Goal: Task Accomplishment & Management: Manage account settings

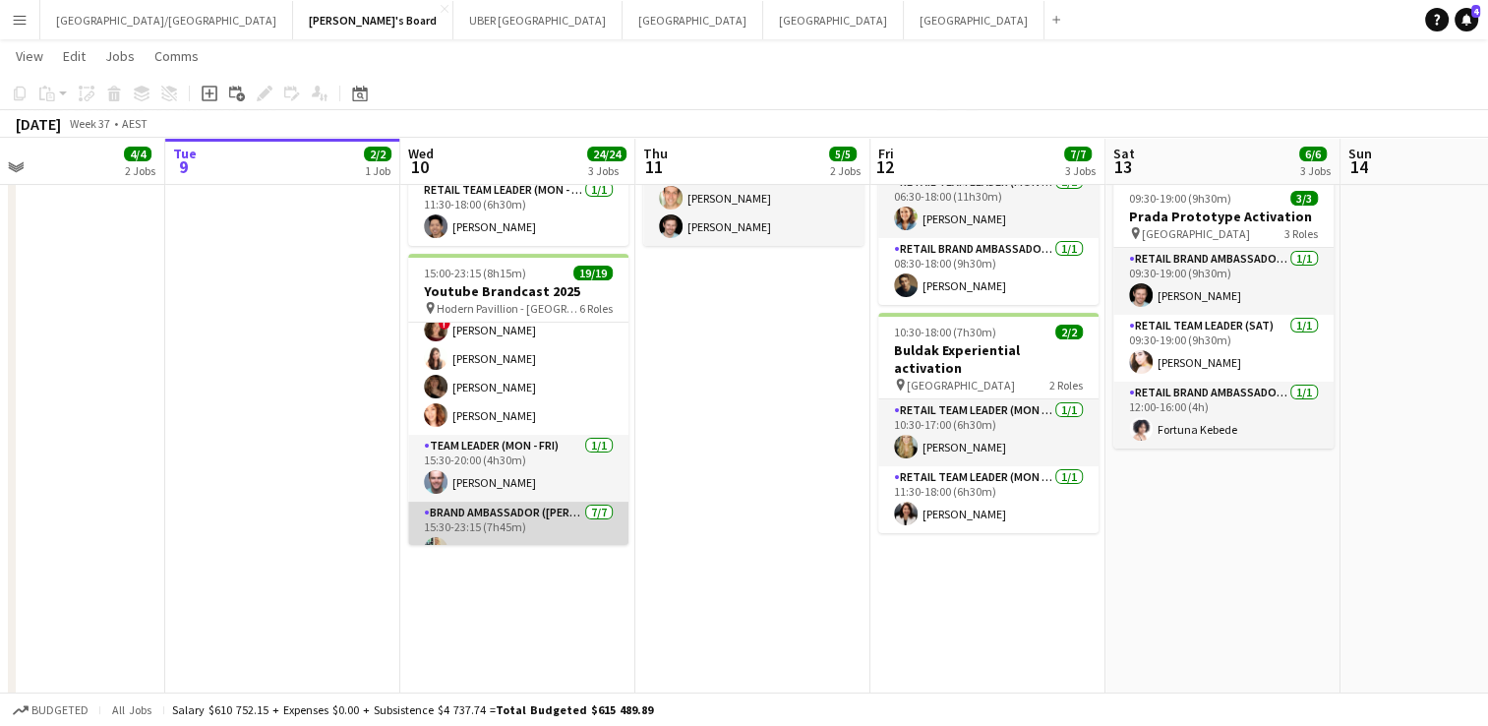
scroll to position [354, 0]
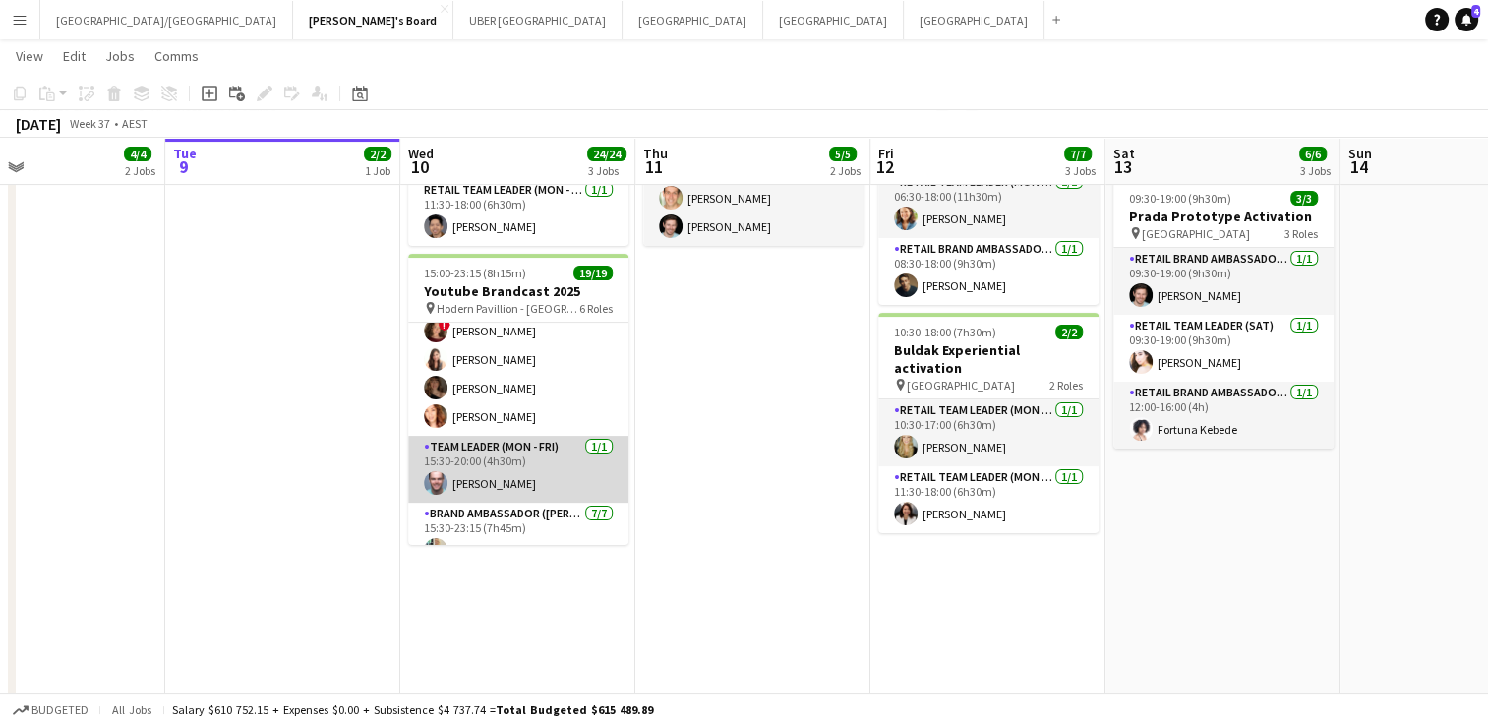
click at [497, 453] on app-card-role "Team Leader (Mon - Fri) [DATE] 15:30-20:00 (4h30m) [PERSON_NAME]" at bounding box center [518, 469] width 220 height 67
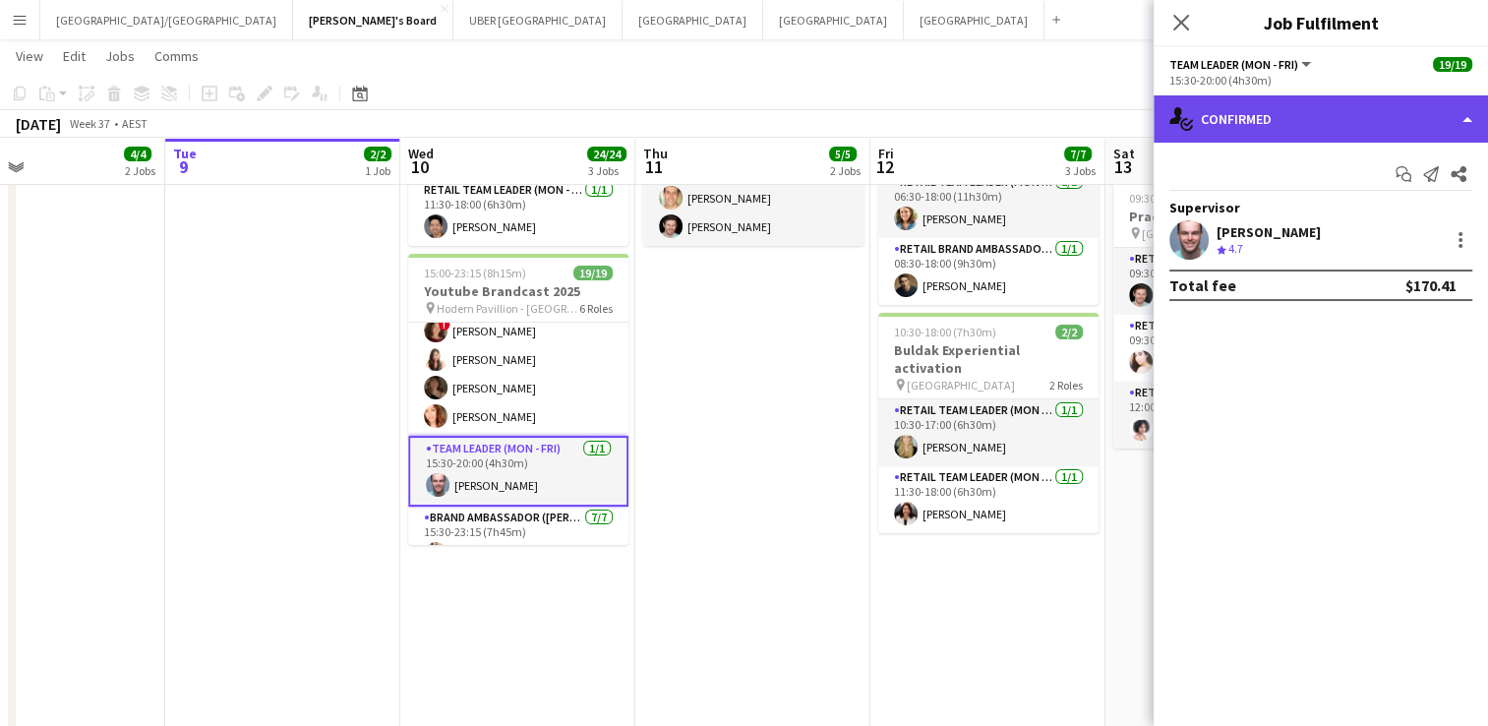
click at [1267, 116] on div "single-neutral-actions-check-2 Confirmed" at bounding box center [1321, 118] width 334 height 47
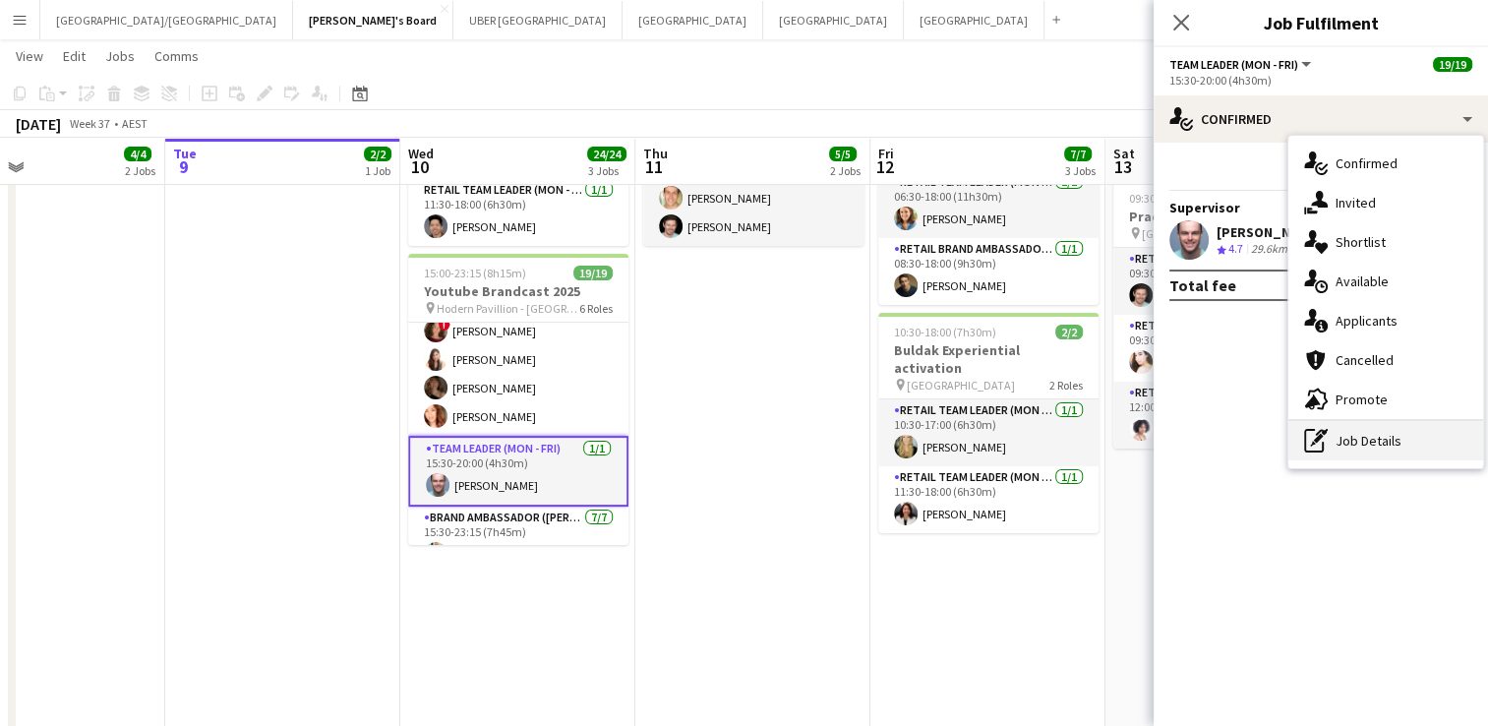
click at [1333, 447] on div "pen-write Job Details" at bounding box center [1386, 440] width 195 height 39
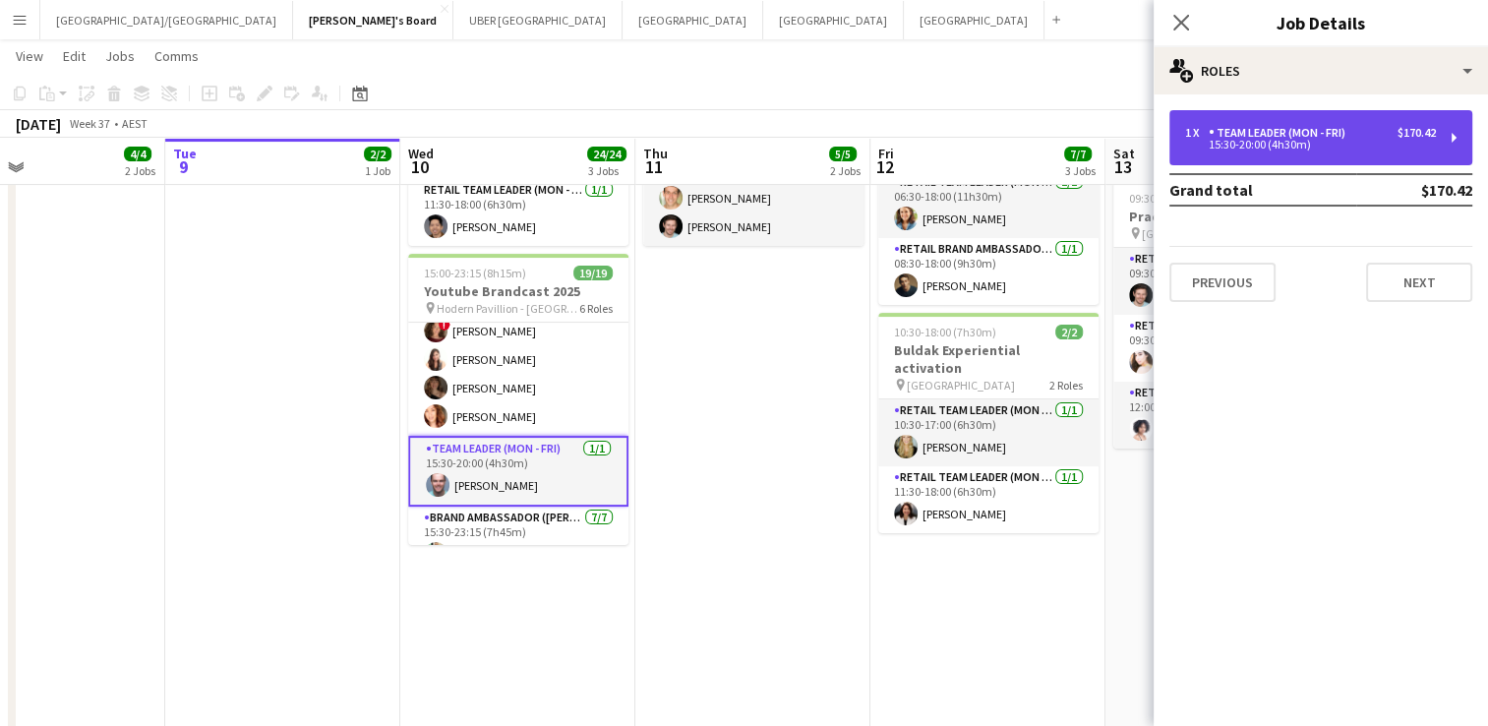
click at [1309, 139] on div "Team Leader (Mon - Fri)" at bounding box center [1281, 133] width 145 height 14
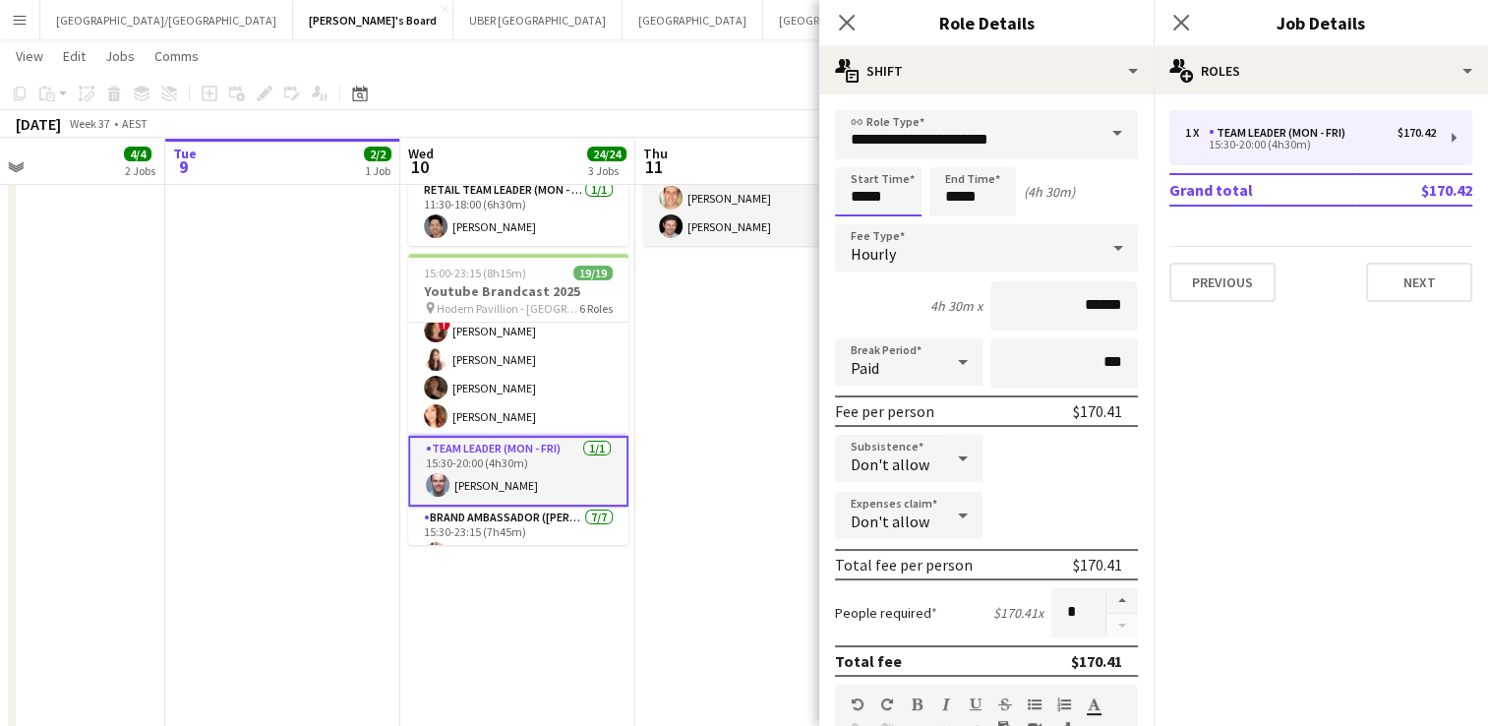
click at [896, 202] on input "*****" at bounding box center [878, 191] width 87 height 49
type input "*****"
click at [1180, 18] on icon "Close pop-in" at bounding box center [1181, 22] width 19 height 19
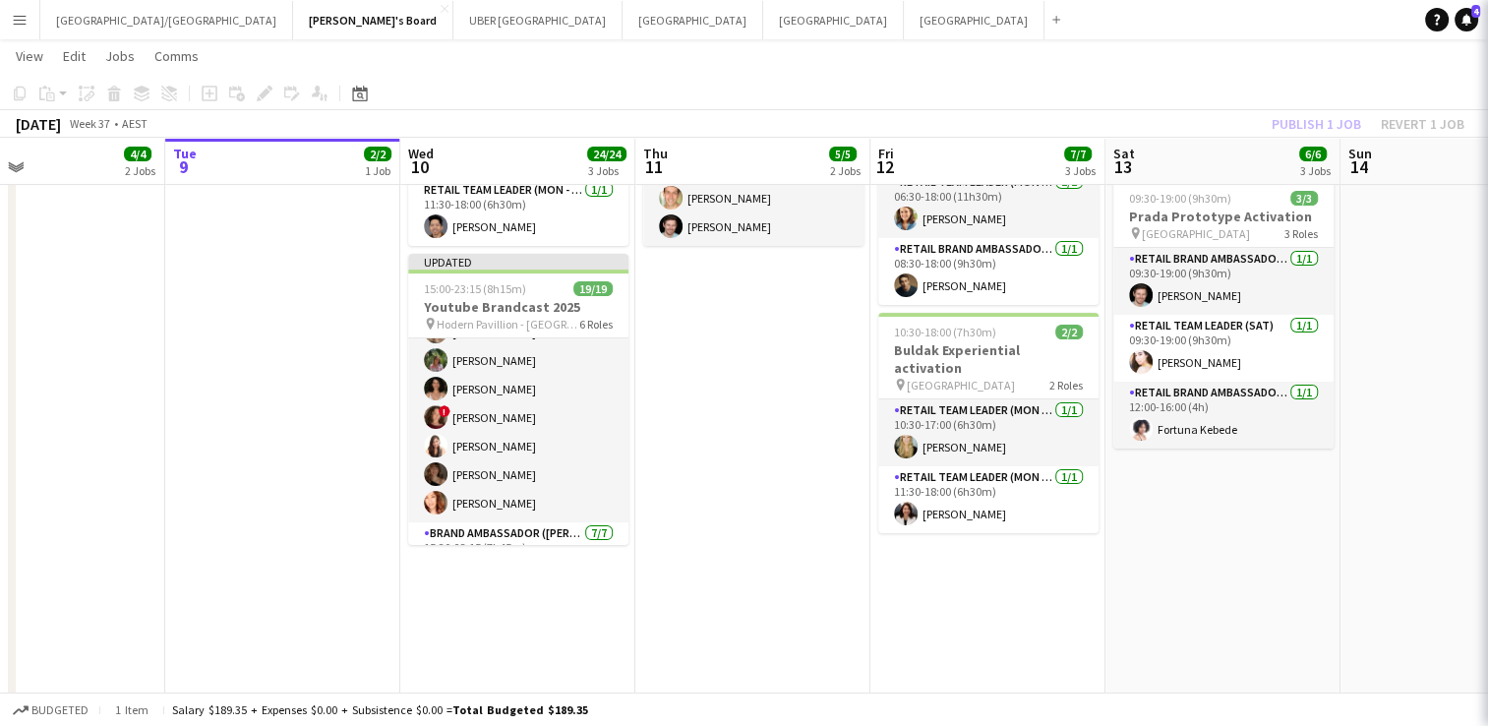
scroll to position [425, 0]
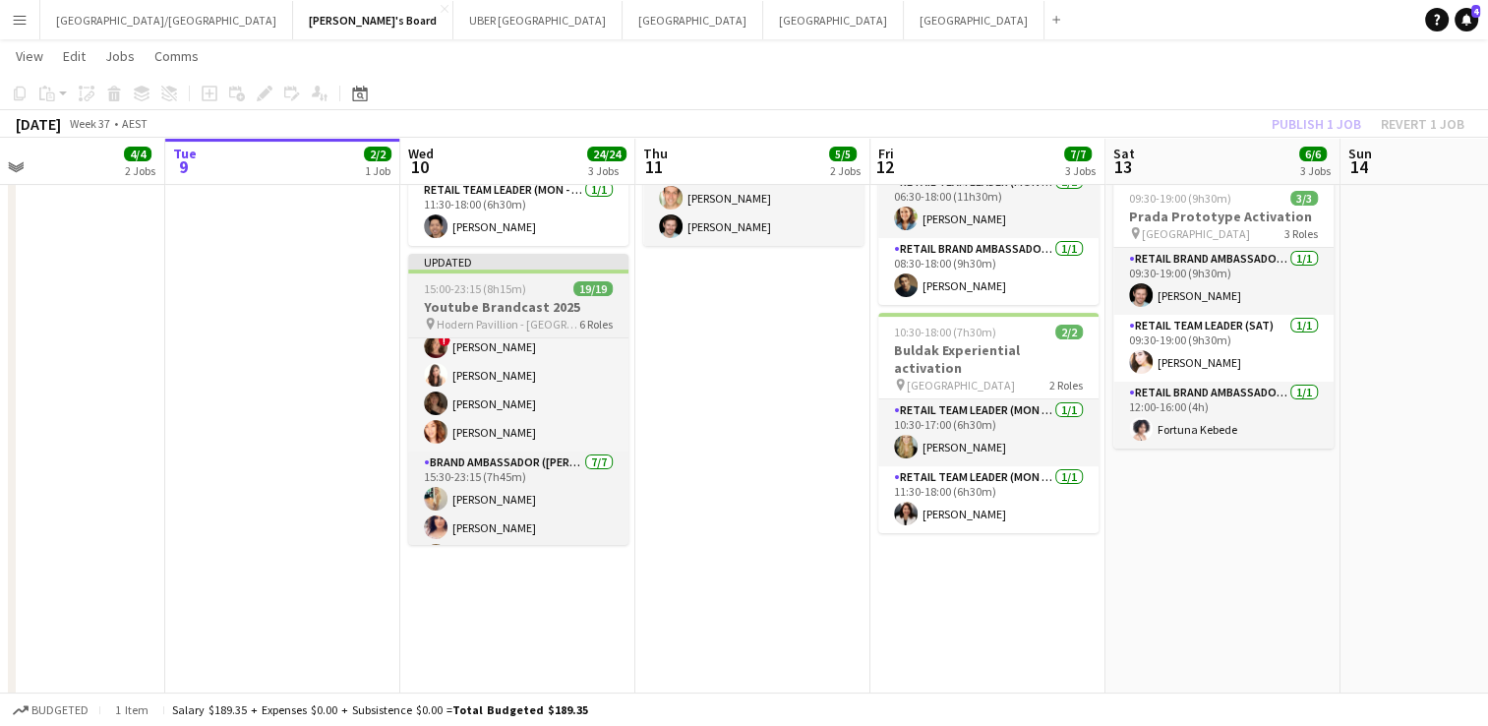
click at [460, 281] on span "15:00-23:15 (8h15m)" at bounding box center [475, 288] width 102 height 15
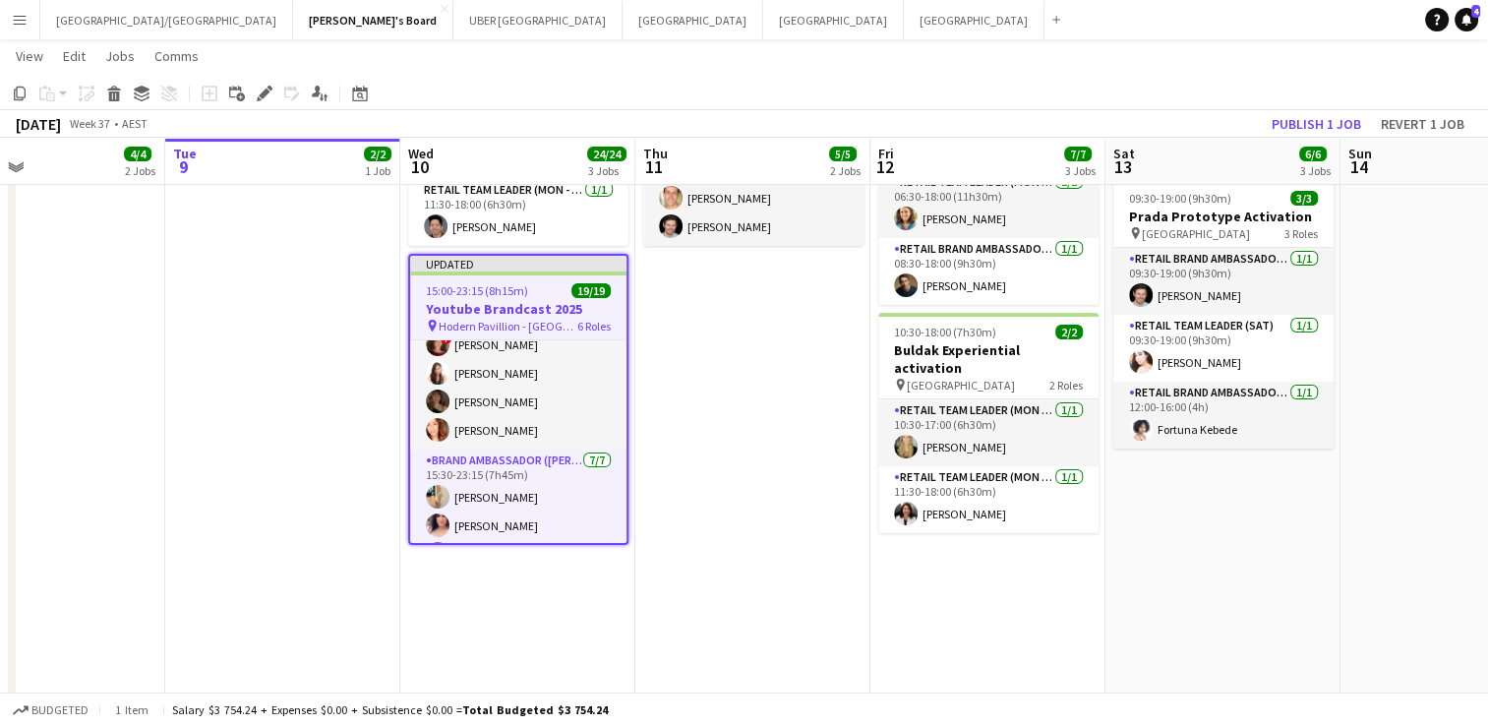
scroll to position [421, 0]
click at [1302, 130] on button "Publish 1 job" at bounding box center [1316, 124] width 105 height 26
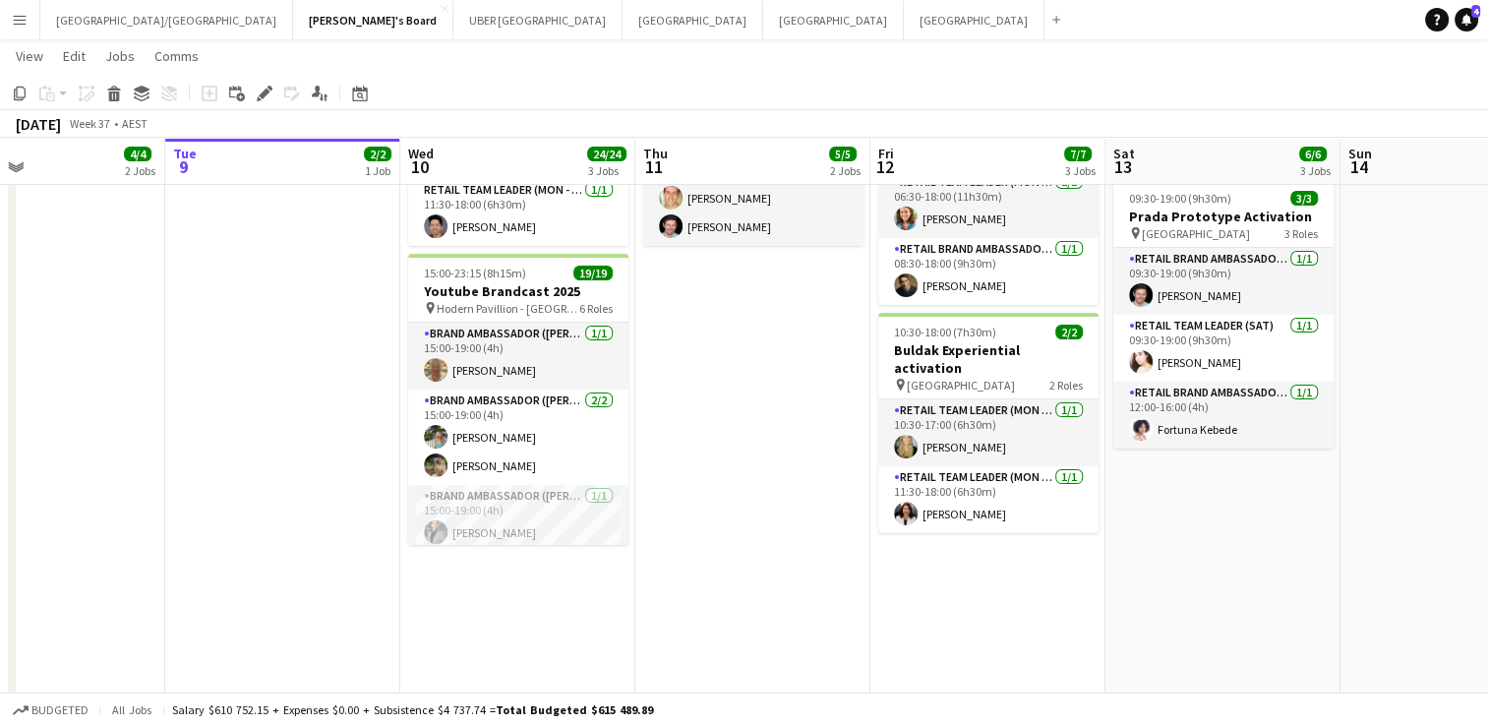
scroll to position [0, 0]
